Goal: Book appointment/travel/reservation

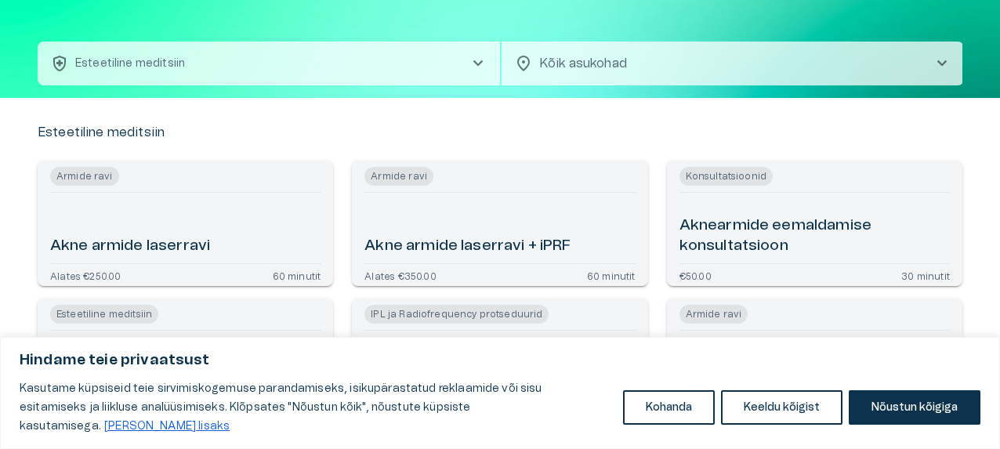
scroll to position [78, 0]
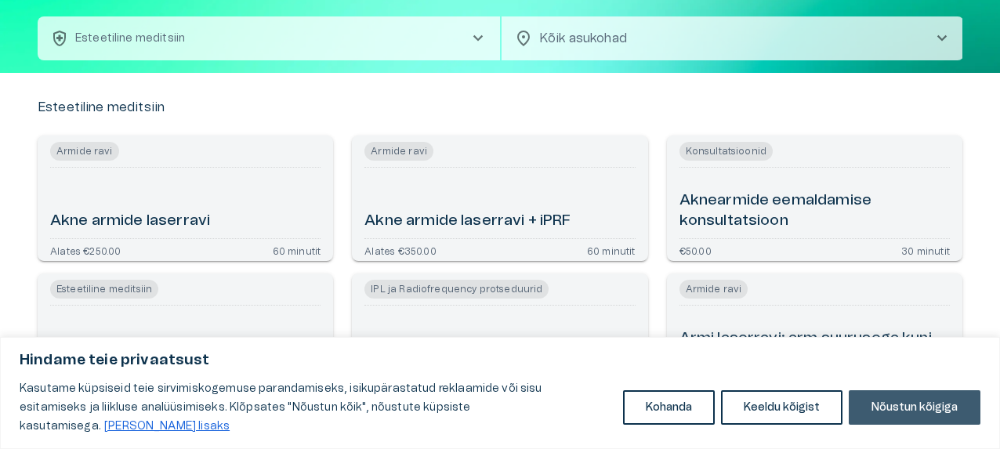
click at [882, 408] on button "Nõustun kõigiga" at bounding box center [915, 407] width 132 height 34
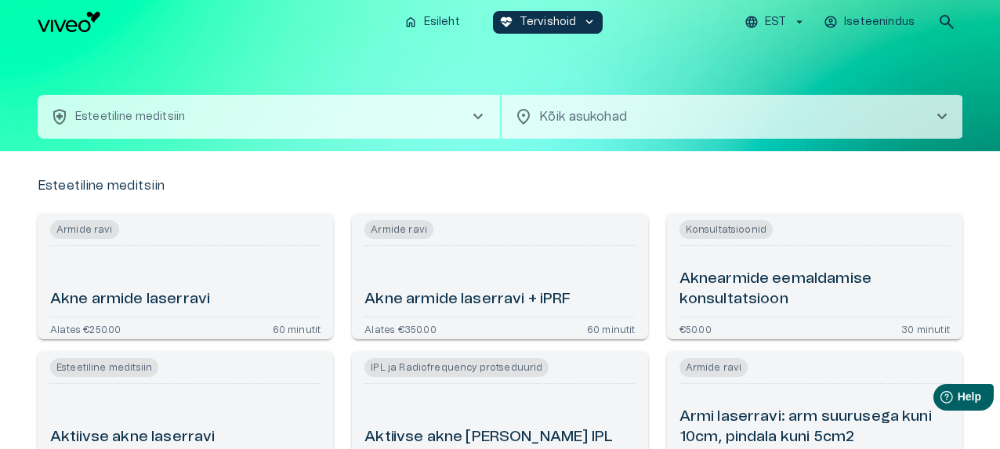
click at [804, 20] on icon "button" at bounding box center [799, 22] width 14 height 14
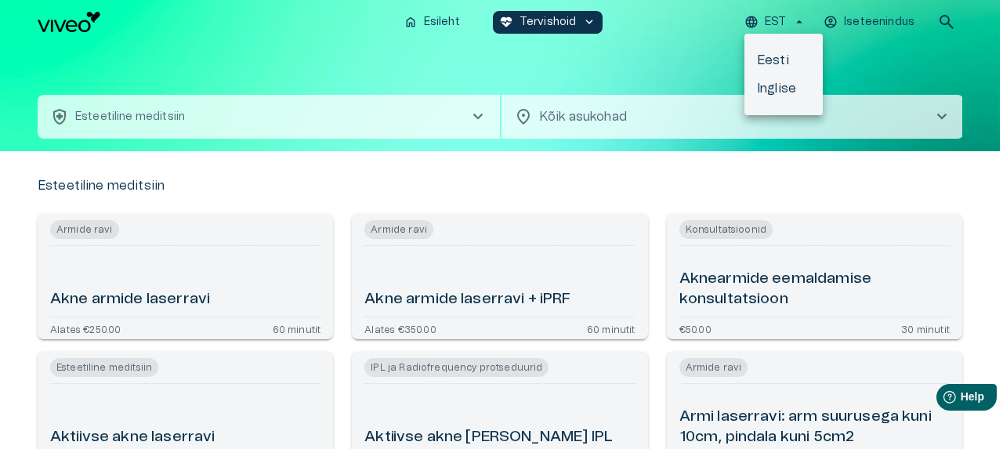
click at [804, 20] on div at bounding box center [501, 224] width 1003 height 449
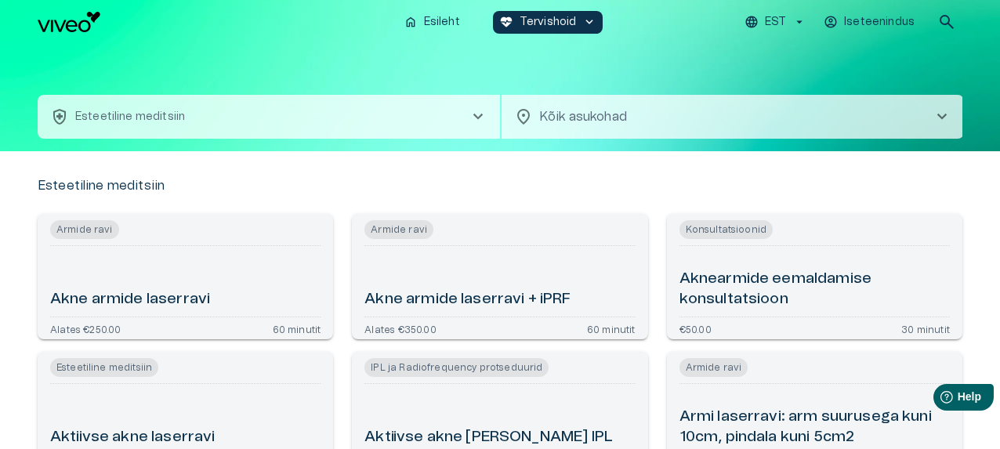
click at [939, 114] on span "chevron_right" at bounding box center [941, 116] width 19 height 19
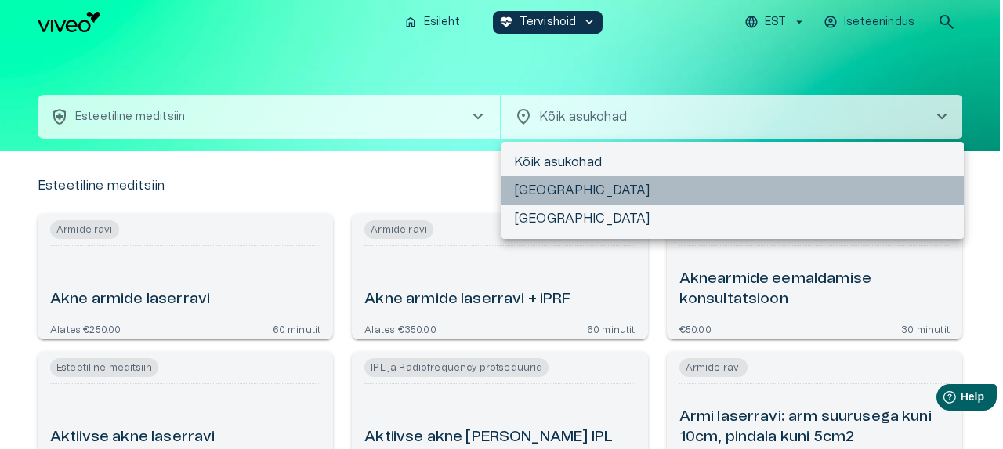
click at [552, 195] on li "Tartu" at bounding box center [732, 190] width 462 height 28
type input "**********"
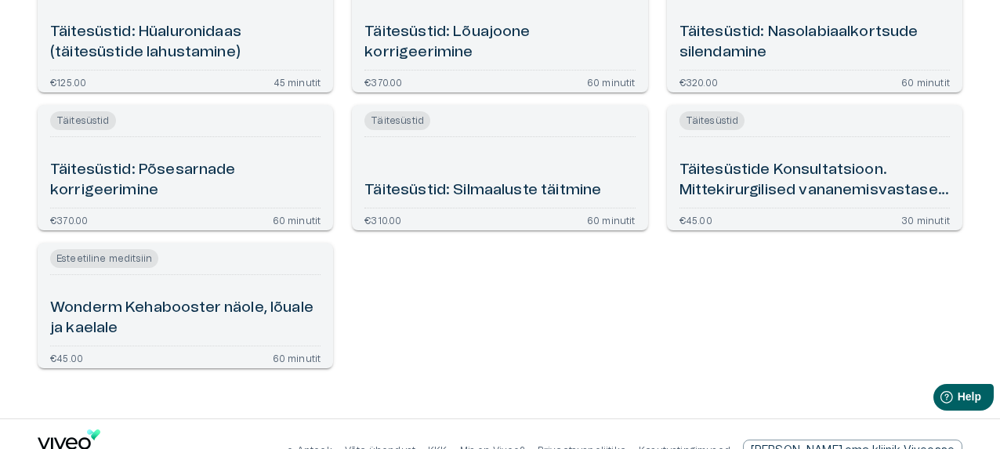
scroll to position [3452, 0]
